Goal: Obtain resource: Download file/media

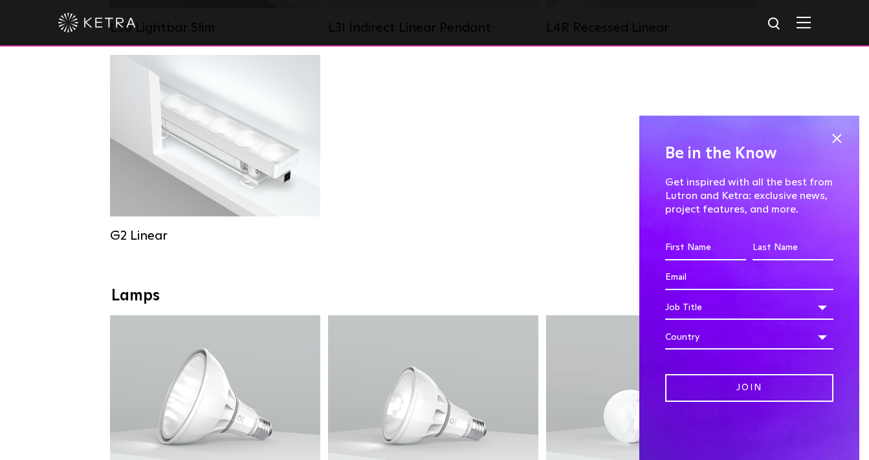
scroll to position [867, 0]
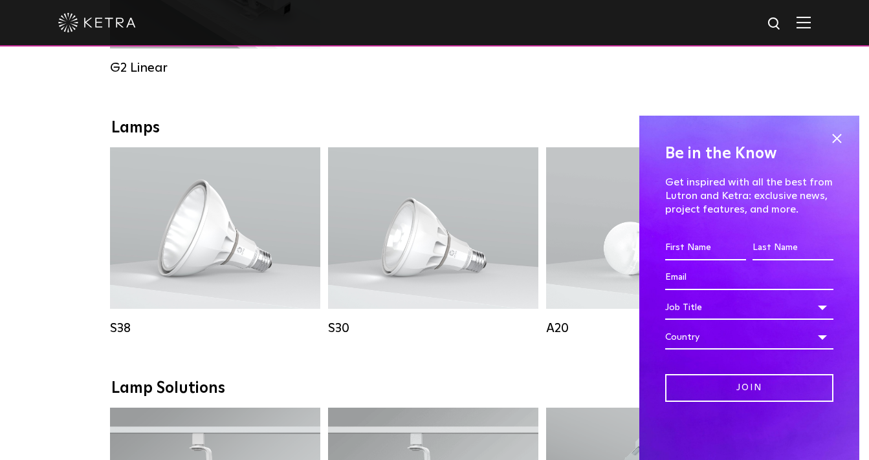
click at [823, 145] on h4 "Be in the Know" at bounding box center [749, 154] width 168 height 25
click at [834, 144] on span at bounding box center [835, 138] width 19 height 19
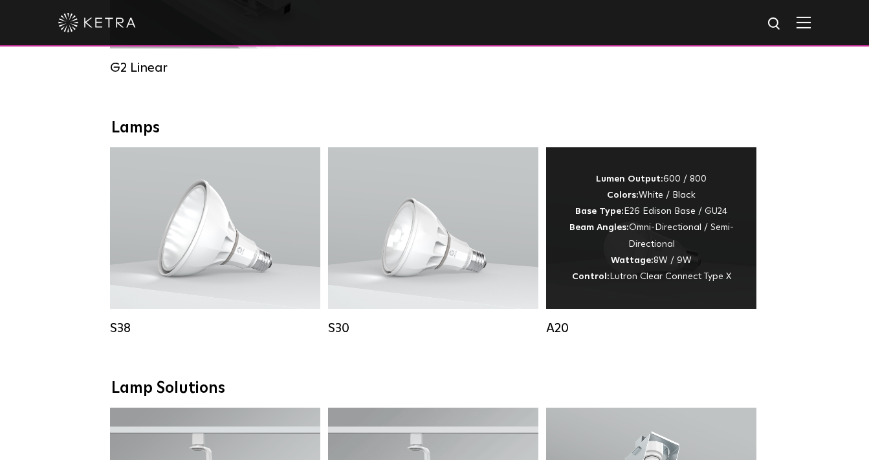
click at [604, 266] on div "Lumen Output: 600 / 800 Colors: White / Black Base Type: E26 Edison Base / GU24…" at bounding box center [650, 228] width 171 height 114
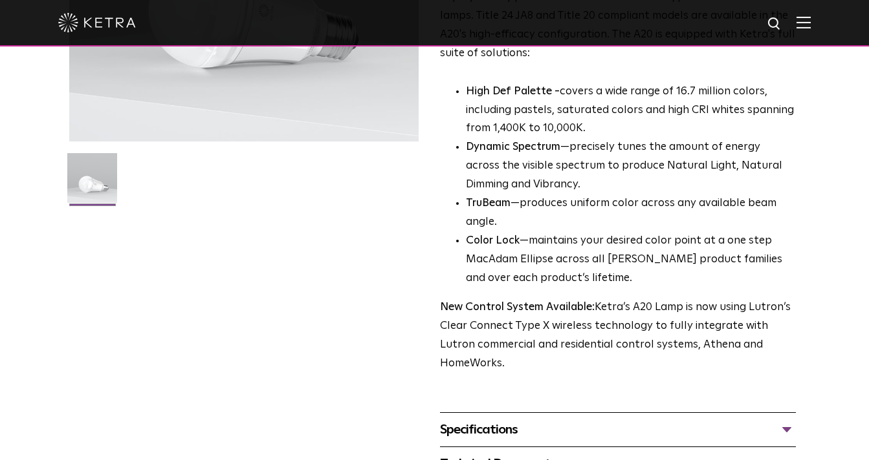
scroll to position [402, 0]
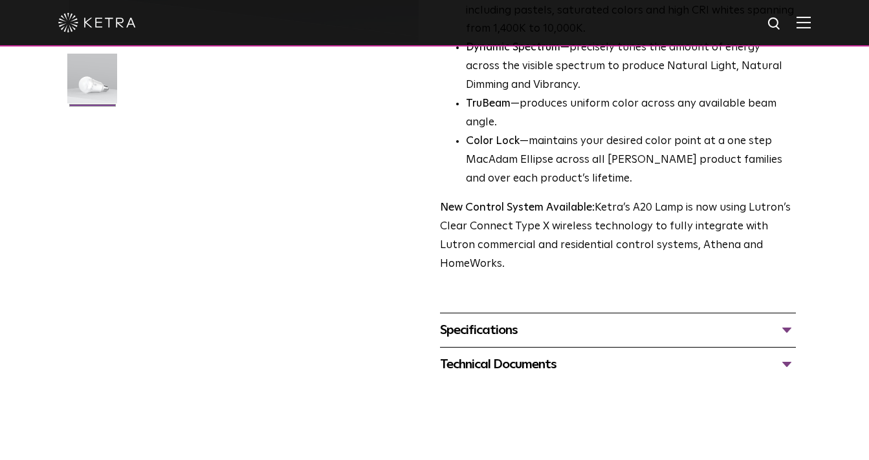
click at [499, 354] on div "Technical Documents" at bounding box center [618, 364] width 356 height 21
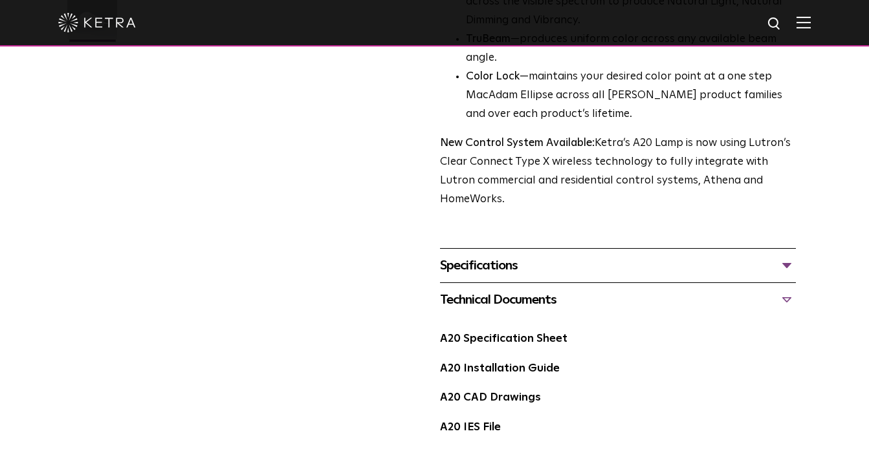
scroll to position [472, 0]
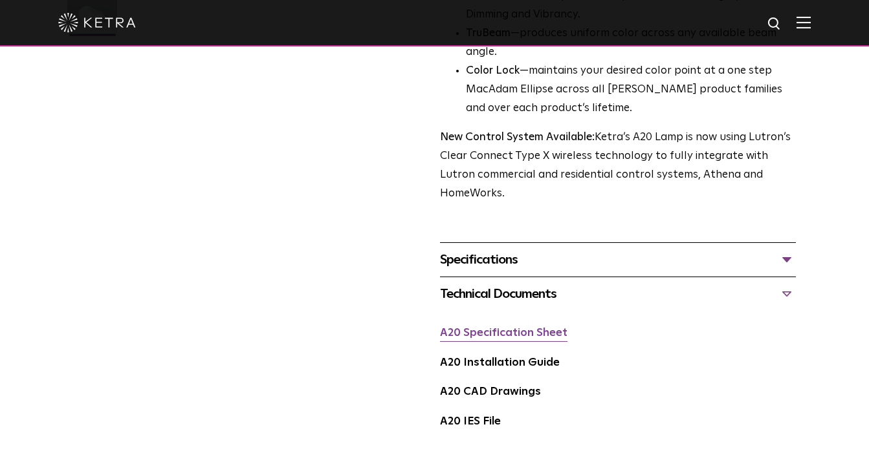
click at [512, 328] on link "A20 Specification Sheet" at bounding box center [503, 333] width 127 height 11
